Goal: Task Accomplishment & Management: Find specific page/section

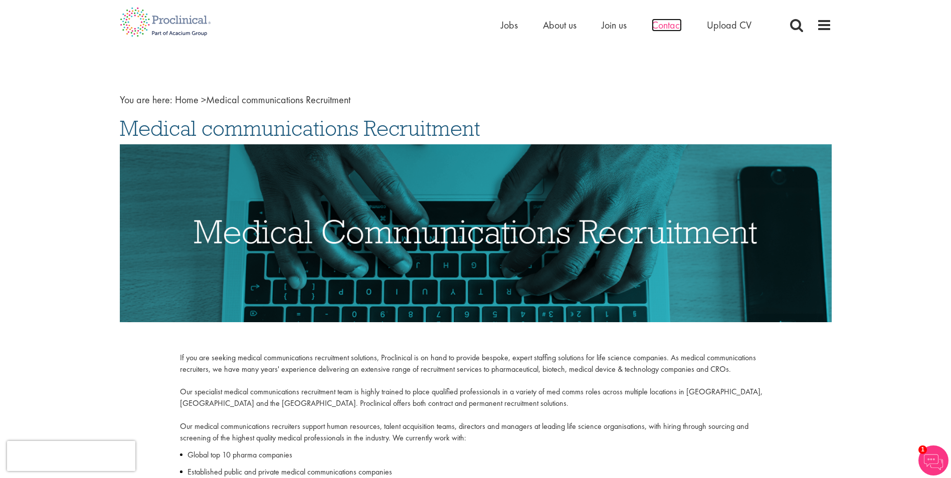
click at [670, 26] on span "Contact" at bounding box center [667, 25] width 30 height 13
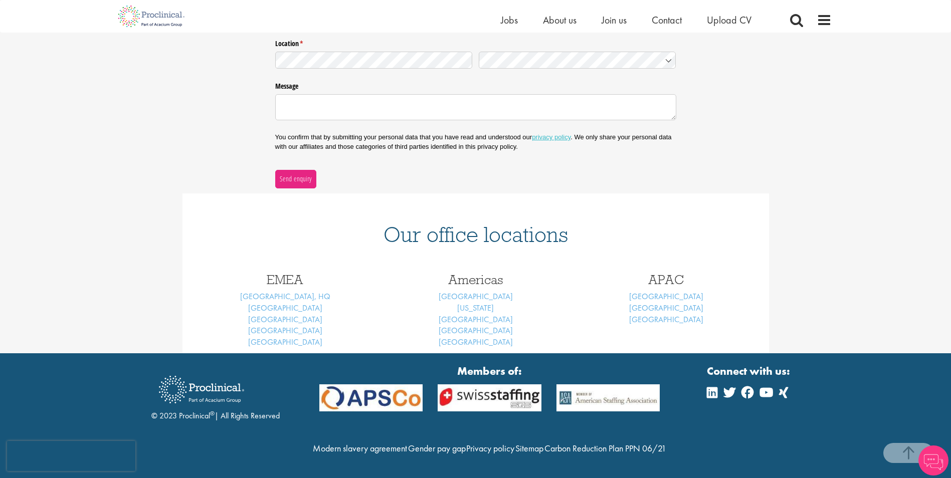
scroll to position [276, 0]
click at [517, 20] on span "Jobs" at bounding box center [509, 20] width 17 height 13
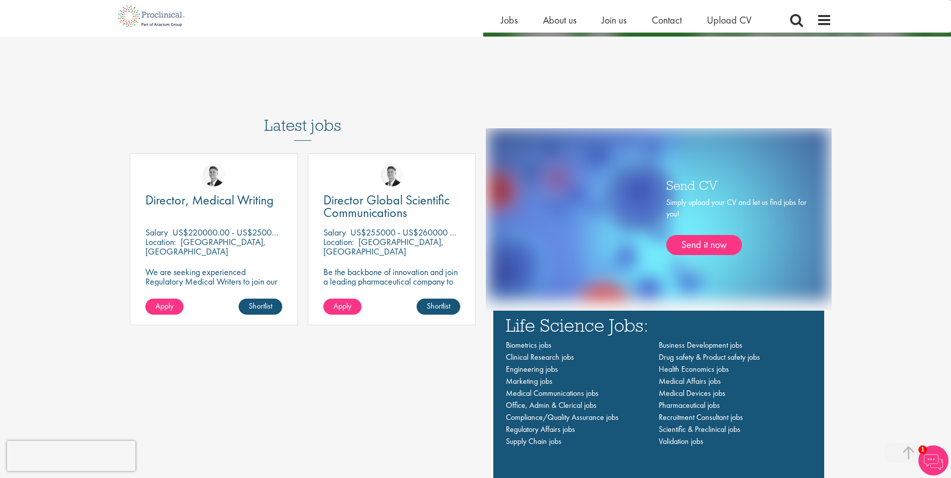
scroll to position [602, 0]
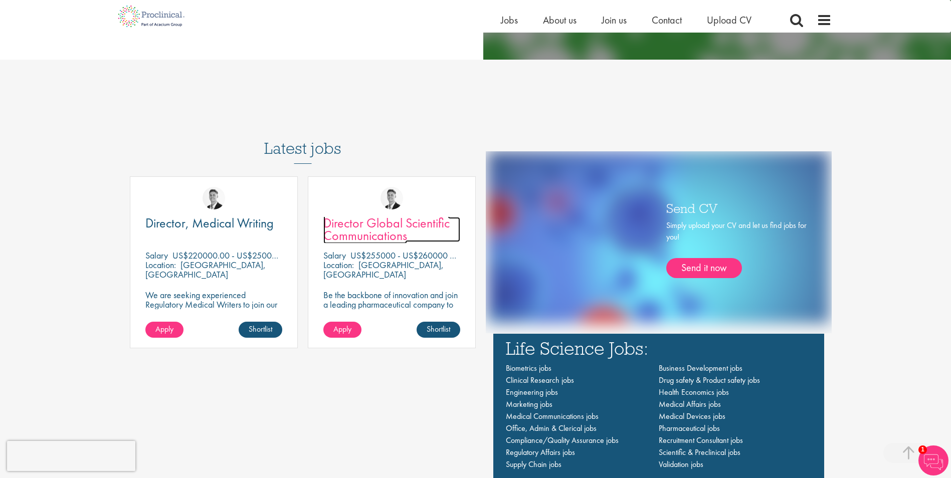
click at [390, 230] on span "Director Global Scientific Communications" at bounding box center [386, 230] width 126 height 30
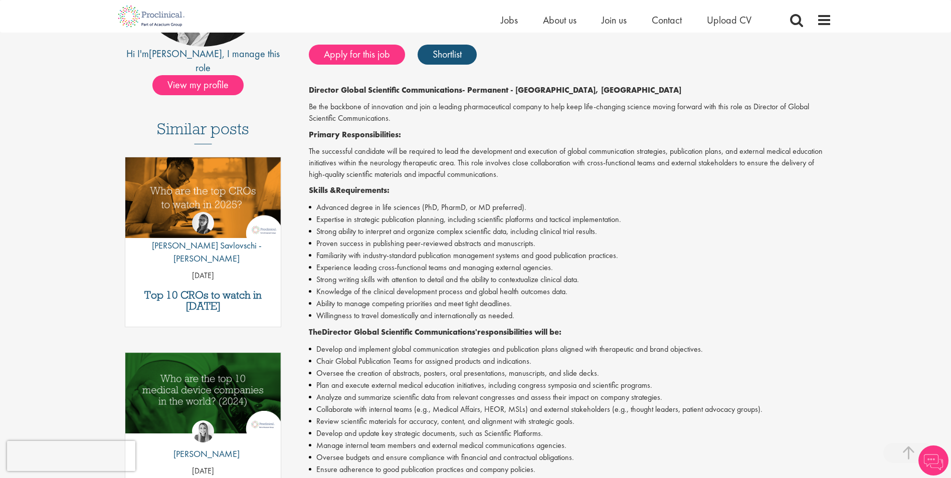
scroll to position [150, 0]
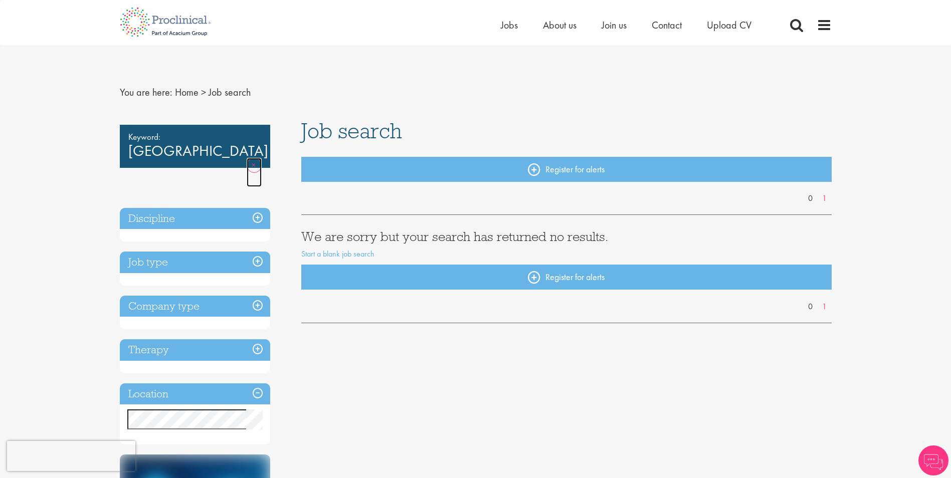
click at [247, 158] on link "Remove" at bounding box center [254, 172] width 15 height 29
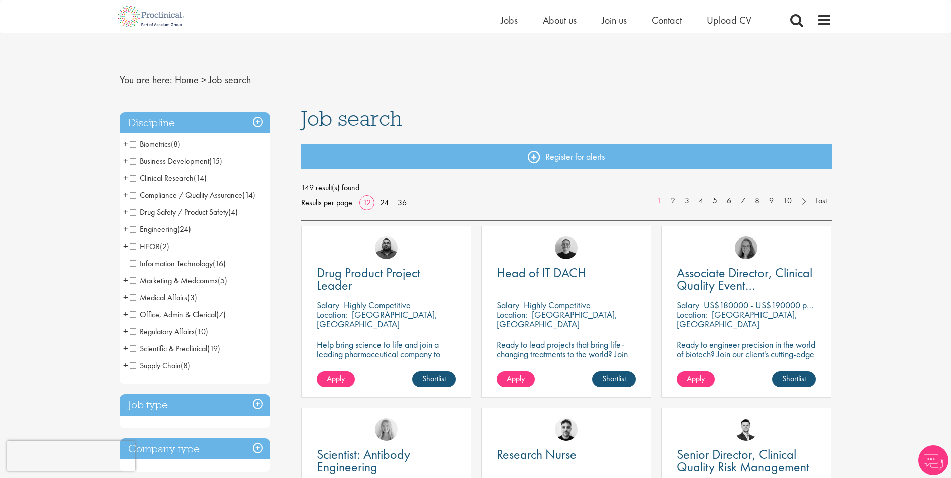
scroll to position [301, 0]
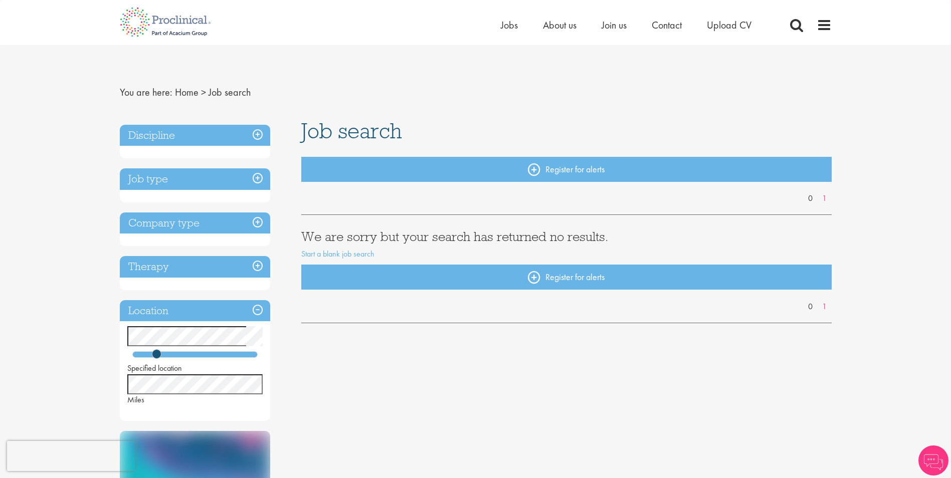
click at [656, 131] on h1 "Job search" at bounding box center [566, 131] width 531 height 22
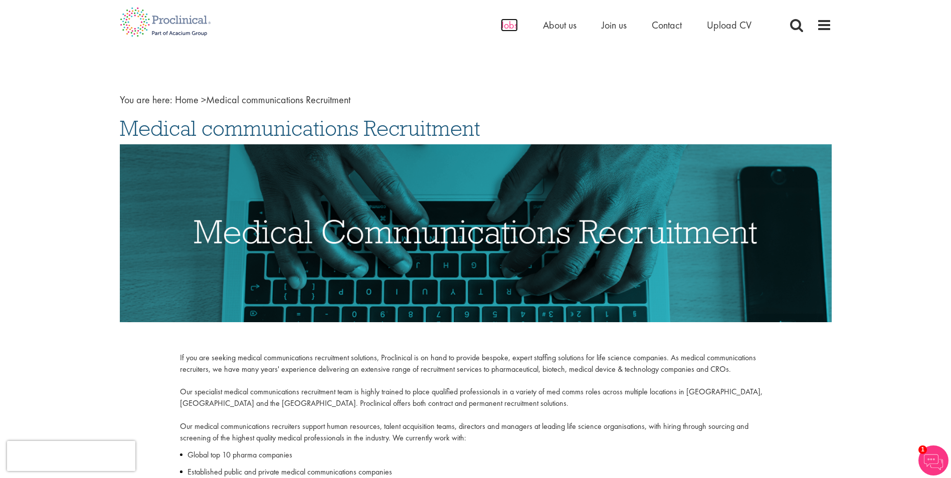
click at [510, 25] on span "Jobs" at bounding box center [509, 25] width 17 height 13
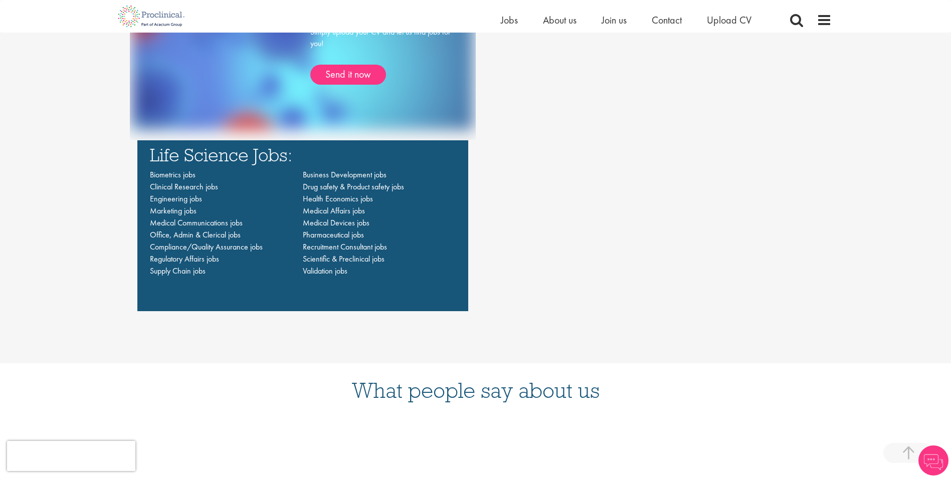
scroll to position [802, 0]
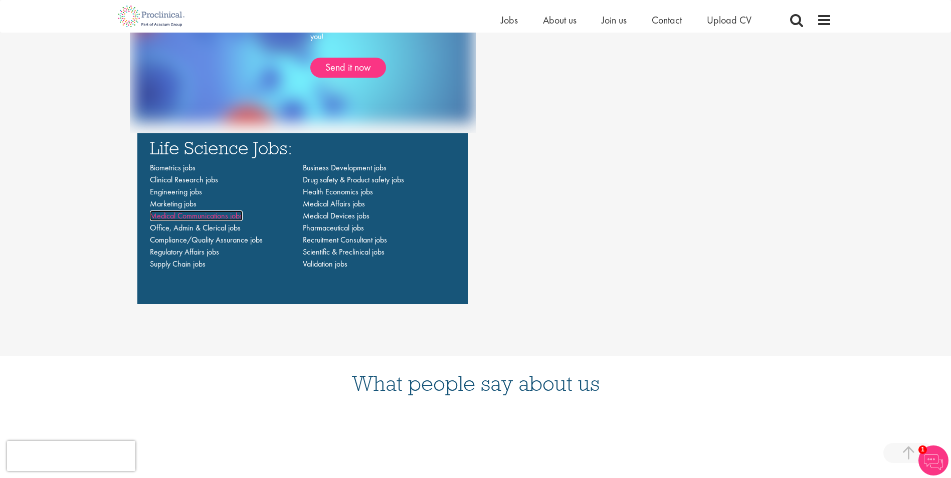
click at [213, 219] on span "Medical Communications jobs" at bounding box center [196, 216] width 93 height 11
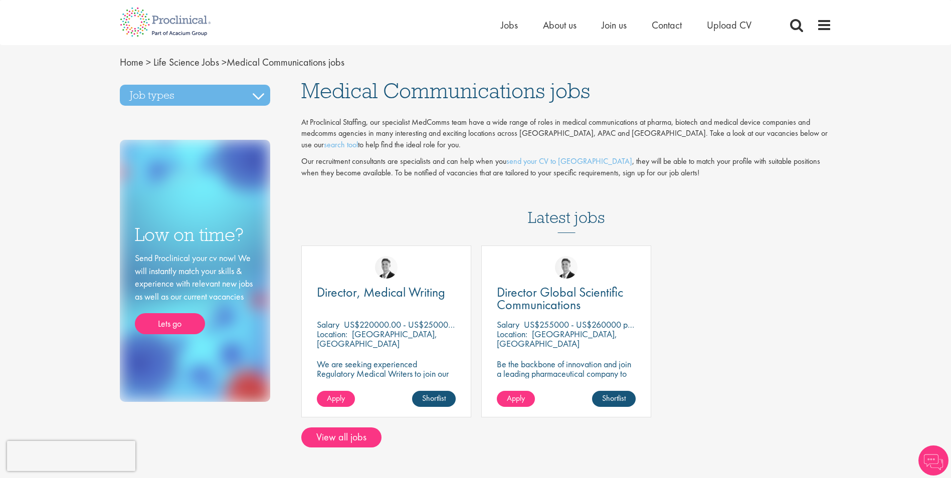
click at [489, 89] on span "Medical Communications jobs" at bounding box center [445, 90] width 289 height 27
click at [489, 90] on span "Medical Communications jobs" at bounding box center [445, 90] width 289 height 27
drag, startPoint x: 489, startPoint y: 90, endPoint x: 573, endPoint y: 140, distance: 98.3
click at [573, 140] on p "At Proclinical Staffing, our specialist MedComms team have a wide range of role…" at bounding box center [566, 134] width 531 height 35
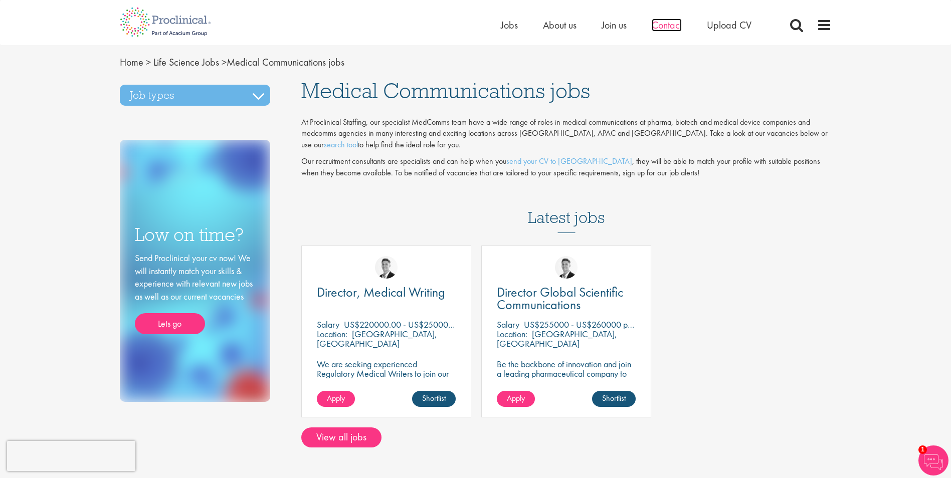
click at [660, 25] on span "Contact" at bounding box center [667, 25] width 30 height 13
